Goal: Find specific page/section: Find specific page/section

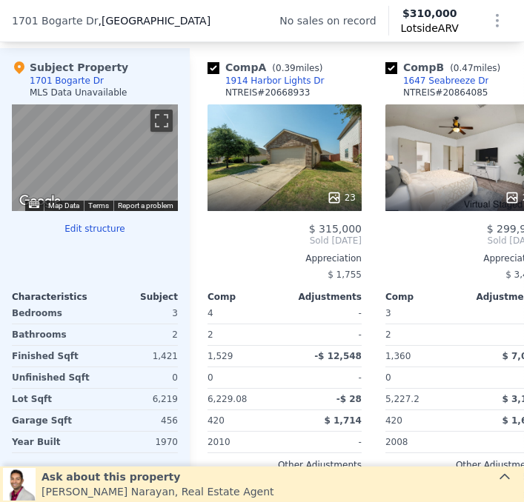
scroll to position [1546, 0]
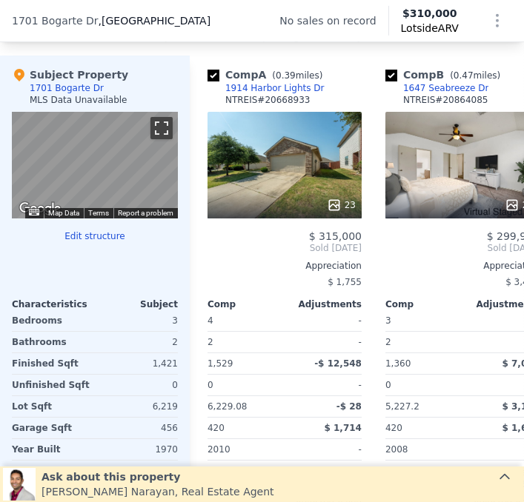
click at [155, 127] on button "Toggle fullscreen view" at bounding box center [161, 128] width 22 height 22
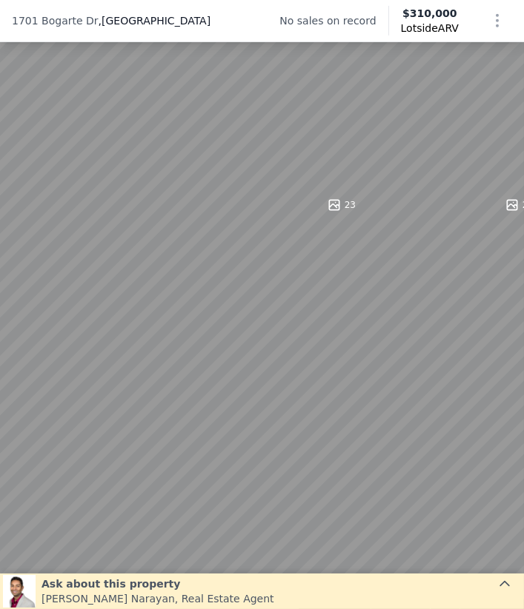
click at [498, 16] on button "Toggle fullscreen view" at bounding box center [507, 16] width 22 height 22
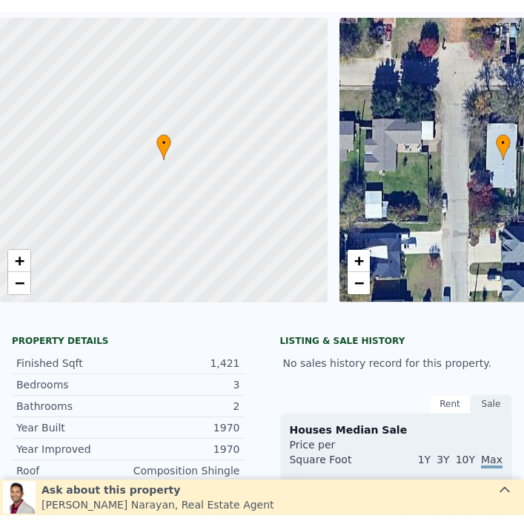
scroll to position [5, 0]
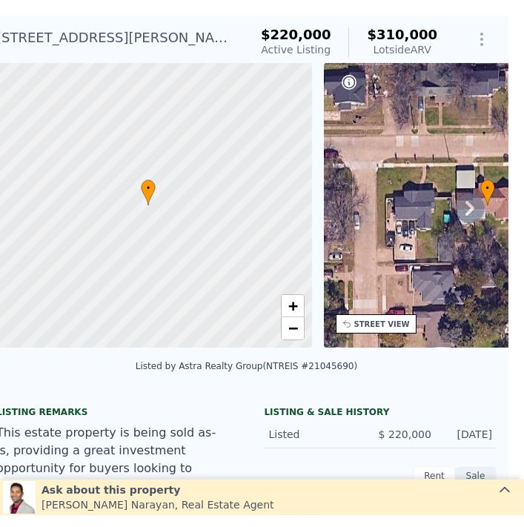
scroll to position [5, 16]
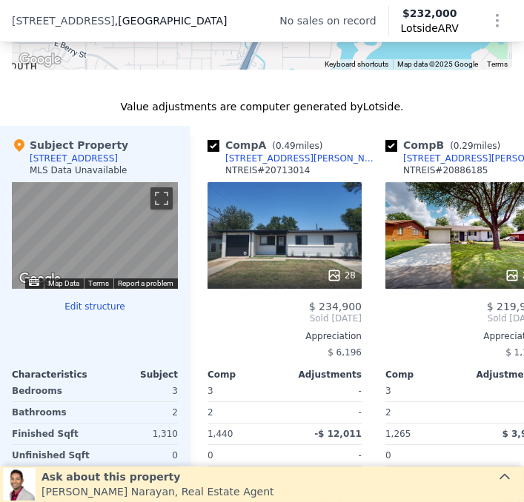
scroll to position [1475, 0]
click at [156, 202] on button "Toggle fullscreen view" at bounding box center [161, 198] width 22 height 22
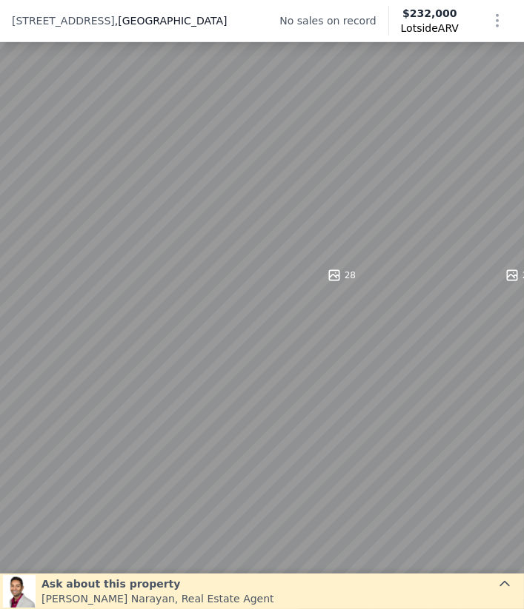
click at [507, 14] on button "Toggle fullscreen view" at bounding box center [507, 16] width 22 height 22
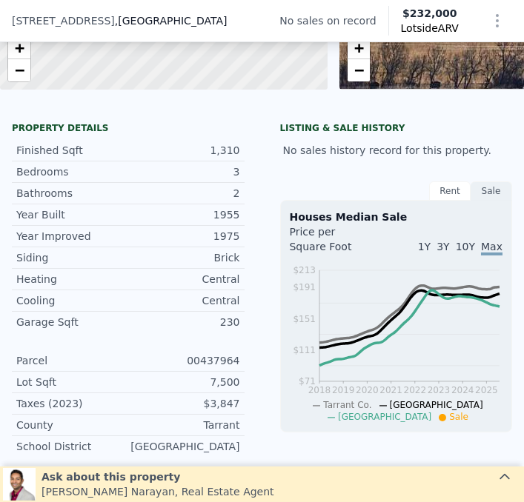
scroll to position [5, 0]
